Goal: Task Accomplishment & Management: Manage account settings

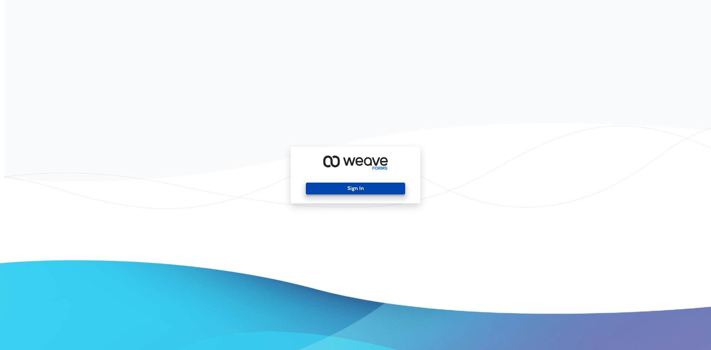
click at [377, 191] on button "Sign In" at bounding box center [355, 189] width 99 height 12
